Goal: Task Accomplishment & Management: Use online tool/utility

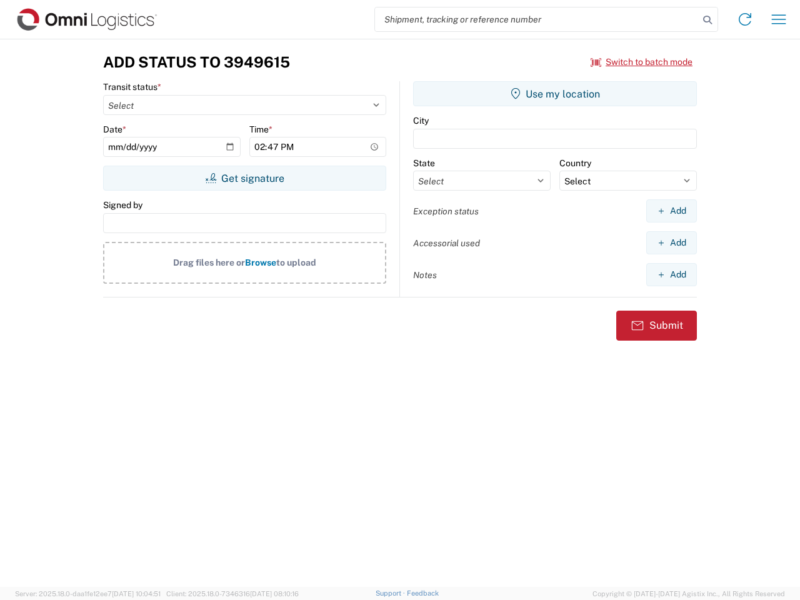
click at [537, 19] on input "search" at bounding box center [537, 20] width 324 height 24
click at [708, 20] on icon at bounding box center [708, 20] width 18 height 18
click at [745, 19] on icon at bounding box center [745, 19] width 20 height 20
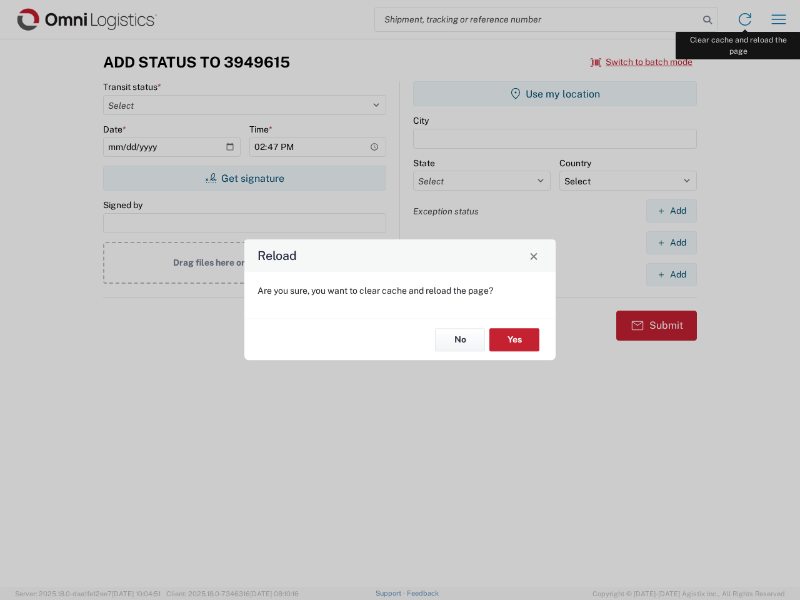
click at [779, 19] on div "Reload Are you sure, you want to clear cache and reload the page? No Yes" at bounding box center [400, 300] width 800 height 600
click at [642, 62] on div "Reload Are you sure, you want to clear cache and reload the page? No Yes" at bounding box center [400, 300] width 800 height 600
click at [244, 178] on div "Reload Are you sure, you want to clear cache and reload the page? No Yes" at bounding box center [400, 300] width 800 height 600
click at [555, 94] on div "Reload Are you sure, you want to clear cache and reload the page? No Yes" at bounding box center [400, 300] width 800 height 600
click at [672, 211] on div "Reload Are you sure, you want to clear cache and reload the page? No Yes" at bounding box center [400, 300] width 800 height 600
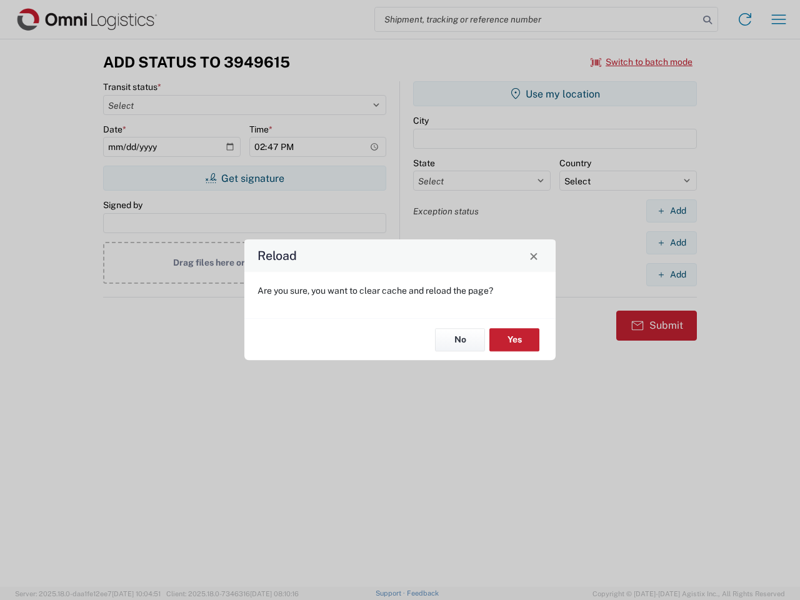
click at [672, 243] on div "Reload Are you sure, you want to clear cache and reload the page? No Yes" at bounding box center [400, 300] width 800 height 600
click at [672, 274] on div "Reload Are you sure, you want to clear cache and reload the page? No Yes" at bounding box center [400, 300] width 800 height 600
